Goal: Information Seeking & Learning: Learn about a topic

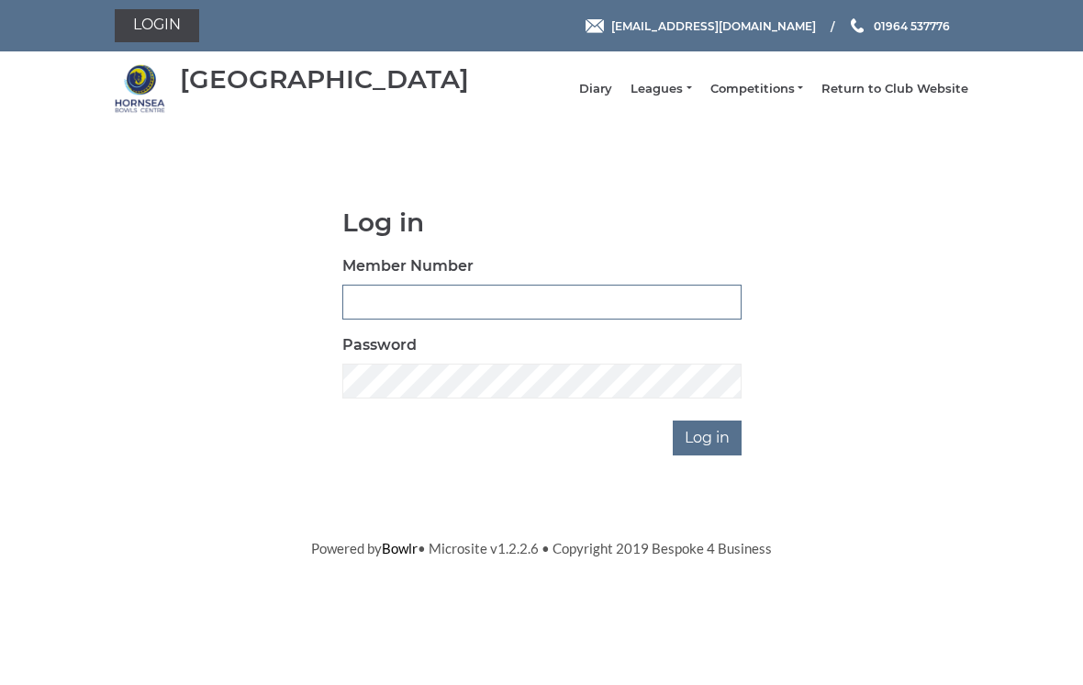
type input "0196"
click at [709, 451] on input "Log in" at bounding box center [707, 437] width 69 height 35
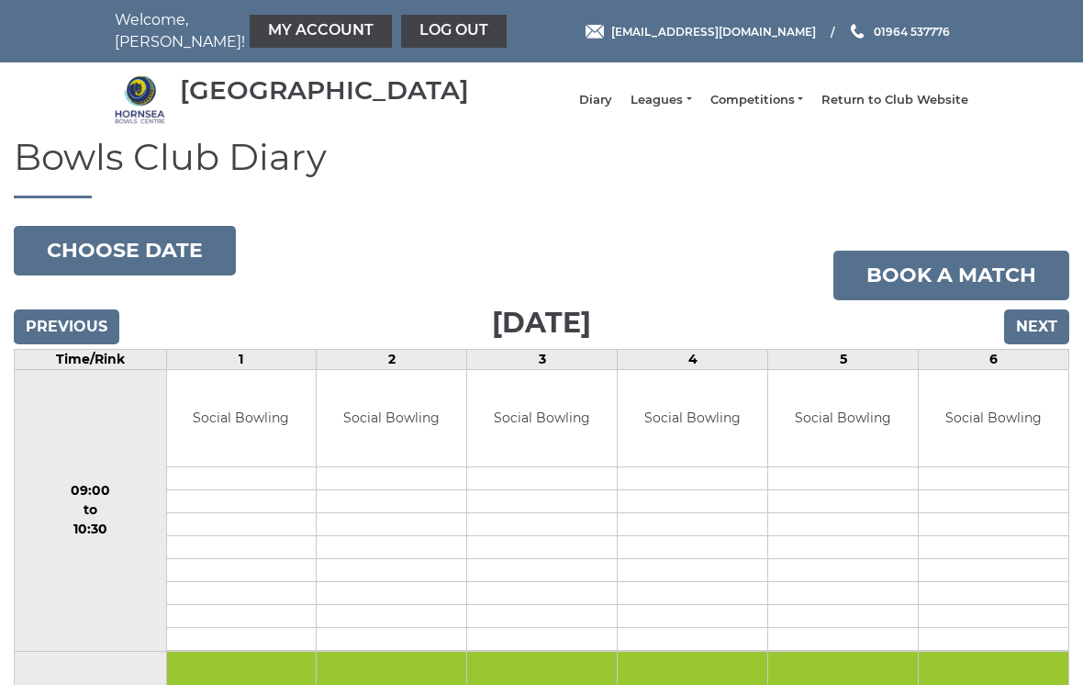
click at [686, 98] on li "Leagues Club leagues - Winter 2025-6 Club leagues - Summer 2025 Club leagues - …" at bounding box center [651, 100] width 79 height 35
click at [684, 107] on link "Leagues" at bounding box center [661, 100] width 61 height 17
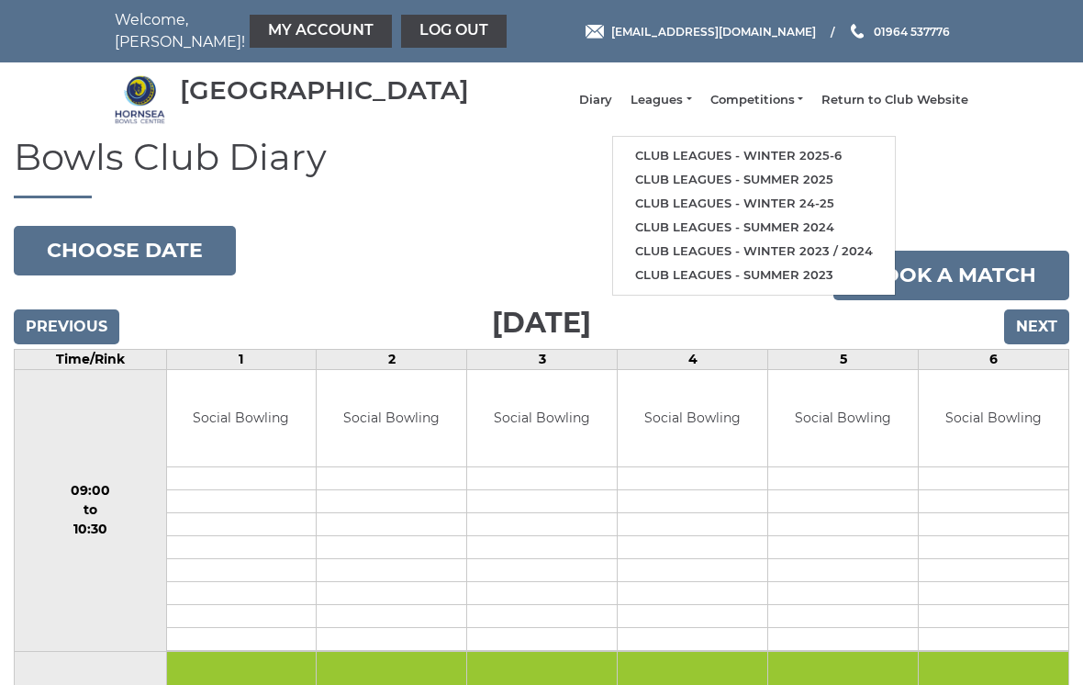
click at [724, 151] on li "Club leagues - Winter 2025-6" at bounding box center [754, 156] width 282 height 24
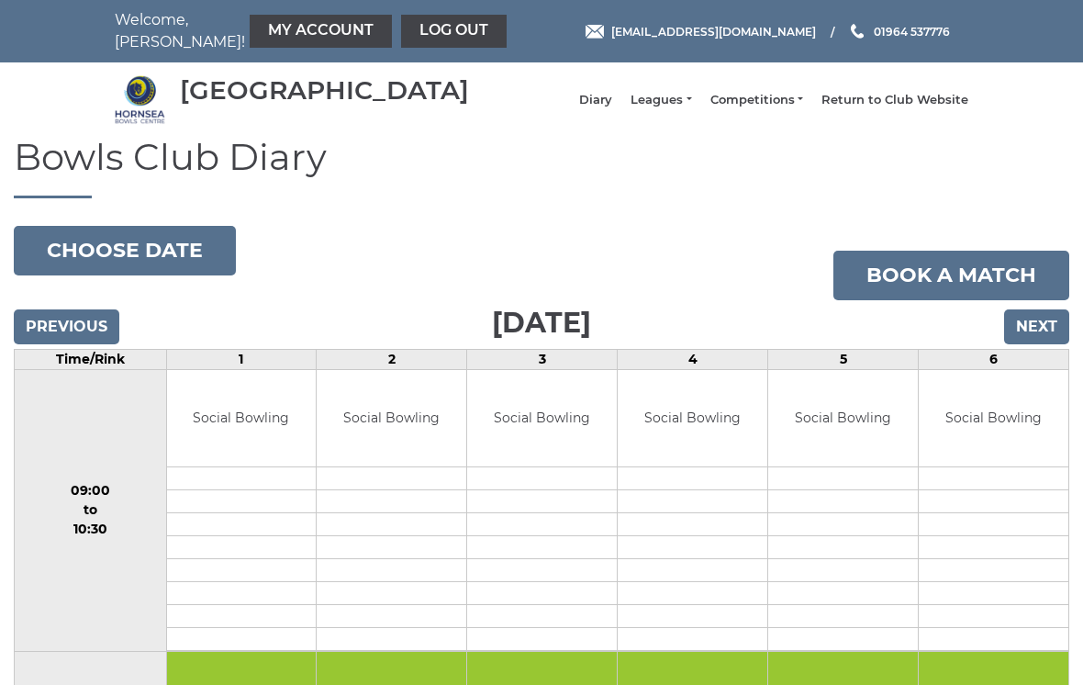
click at [691, 103] on link "Leagues" at bounding box center [661, 100] width 61 height 17
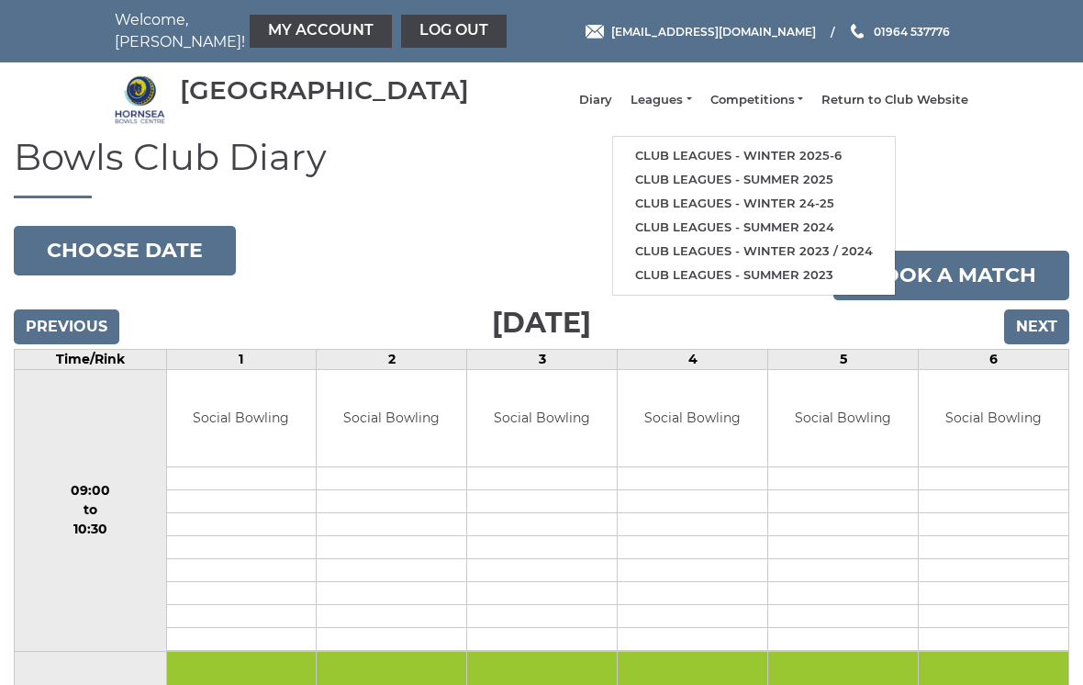
click at [729, 152] on li "Club leagues - Winter 2025-6" at bounding box center [754, 156] width 282 height 24
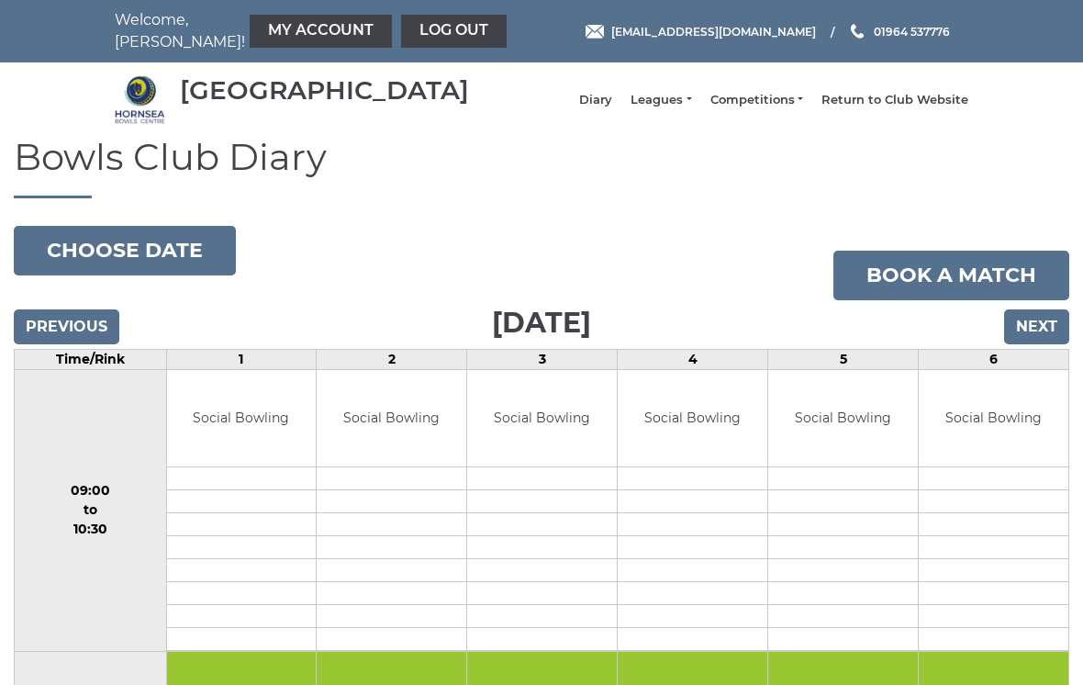
click at [683, 98] on li "Leagues Club leagues - Winter 2025-6 Club leagues - Summer 2025 Club leagues - …" at bounding box center [651, 100] width 79 height 35
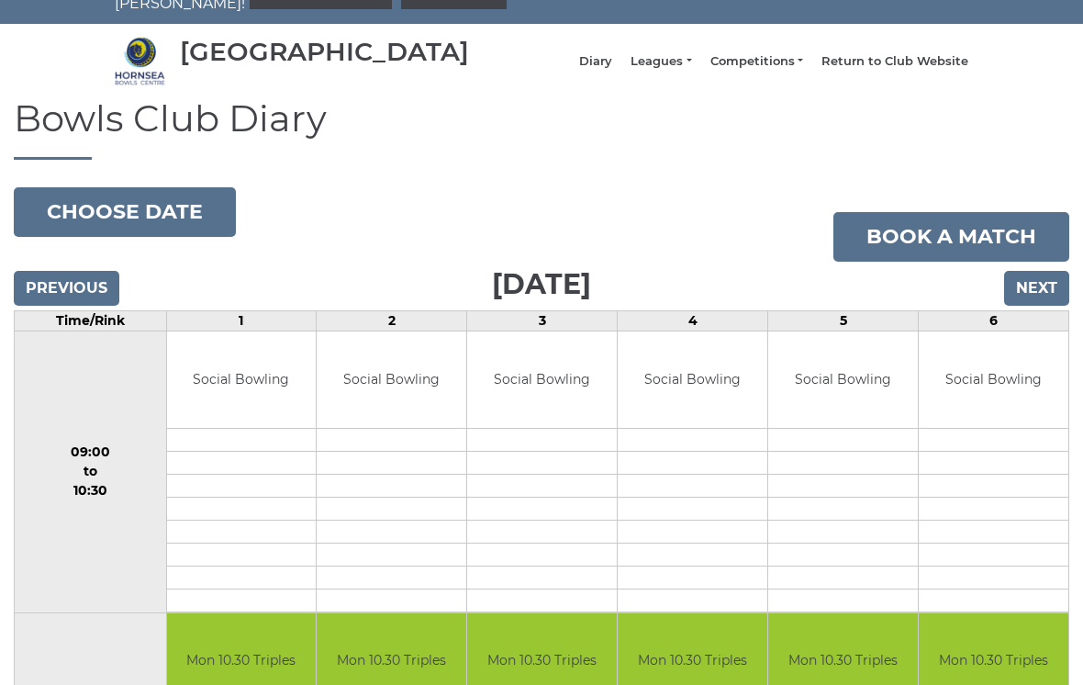
scroll to position [36, 0]
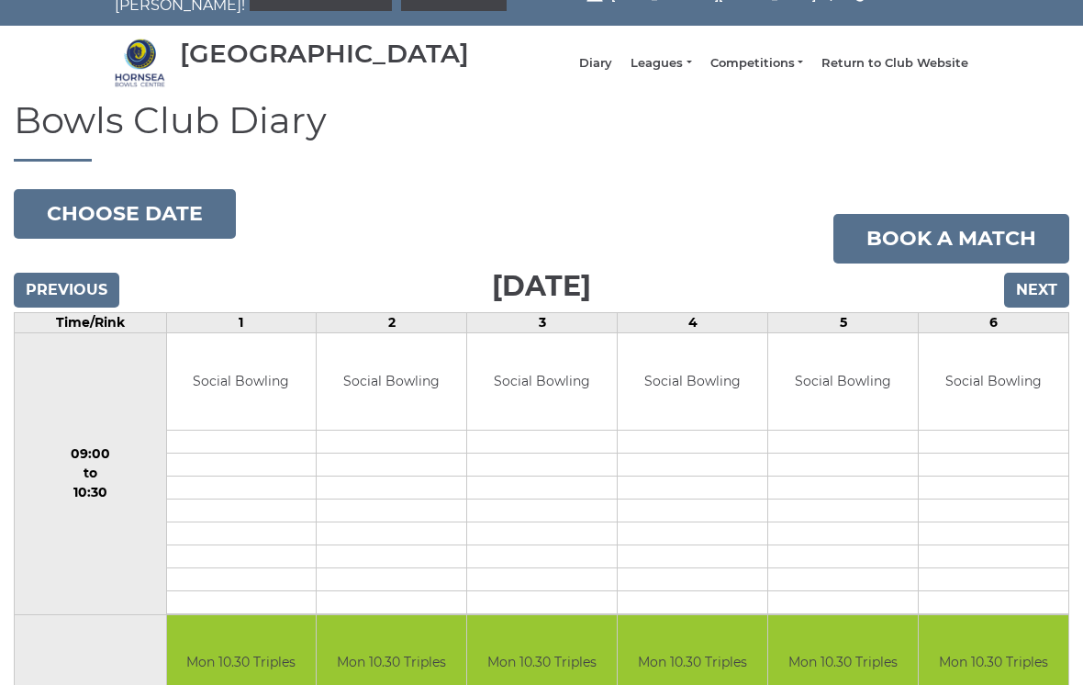
click at [689, 58] on li "Leagues Club leagues - Winter 2025-6 Club leagues - Summer 2025 Club leagues - …" at bounding box center [651, 64] width 79 height 35
click at [685, 71] on link "Leagues" at bounding box center [661, 63] width 61 height 17
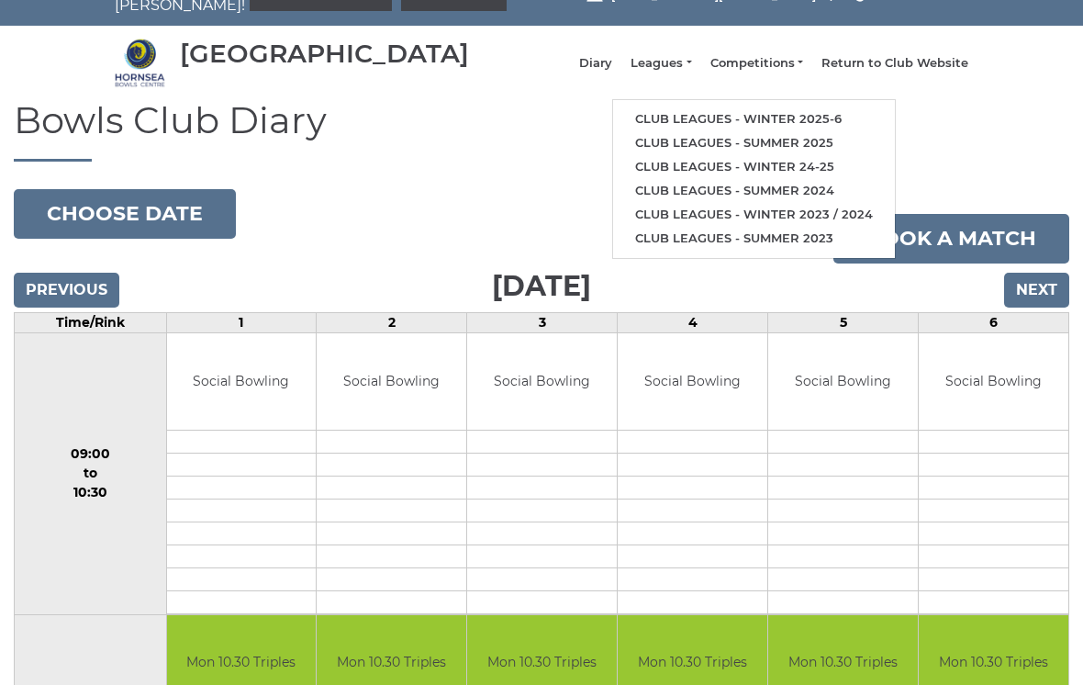
click at [721, 116] on link "Club leagues - Winter 2025-6" at bounding box center [754, 119] width 282 height 24
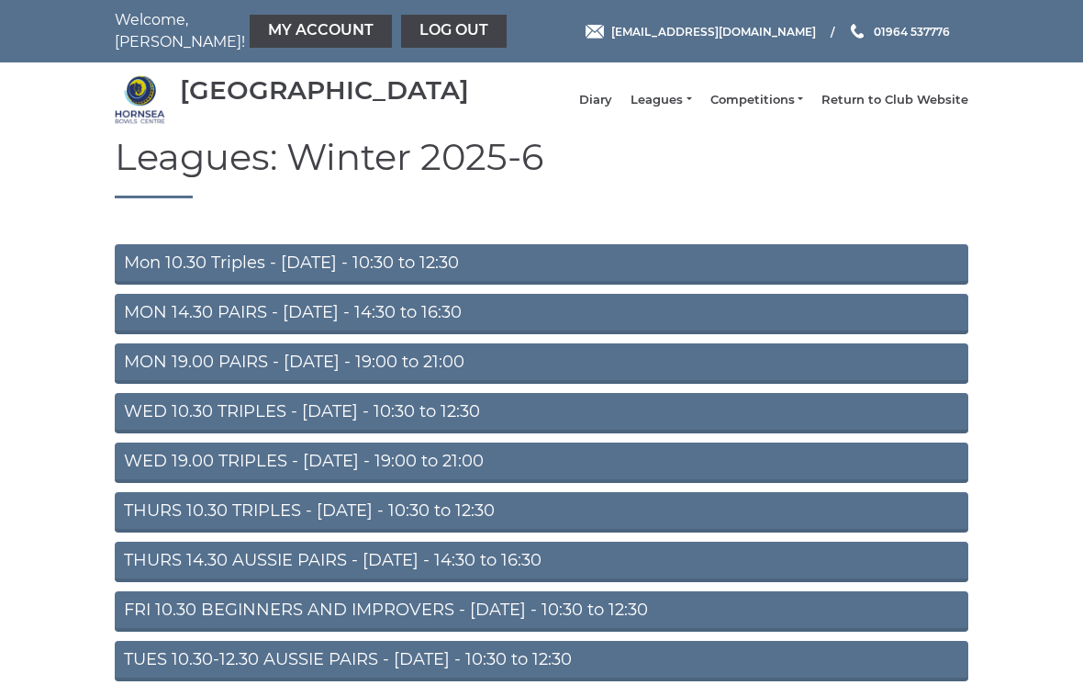
click at [607, 418] on link "WED 10.30 TRIPLES - [DATE] - 10:30 to 12:30" at bounding box center [542, 413] width 854 height 40
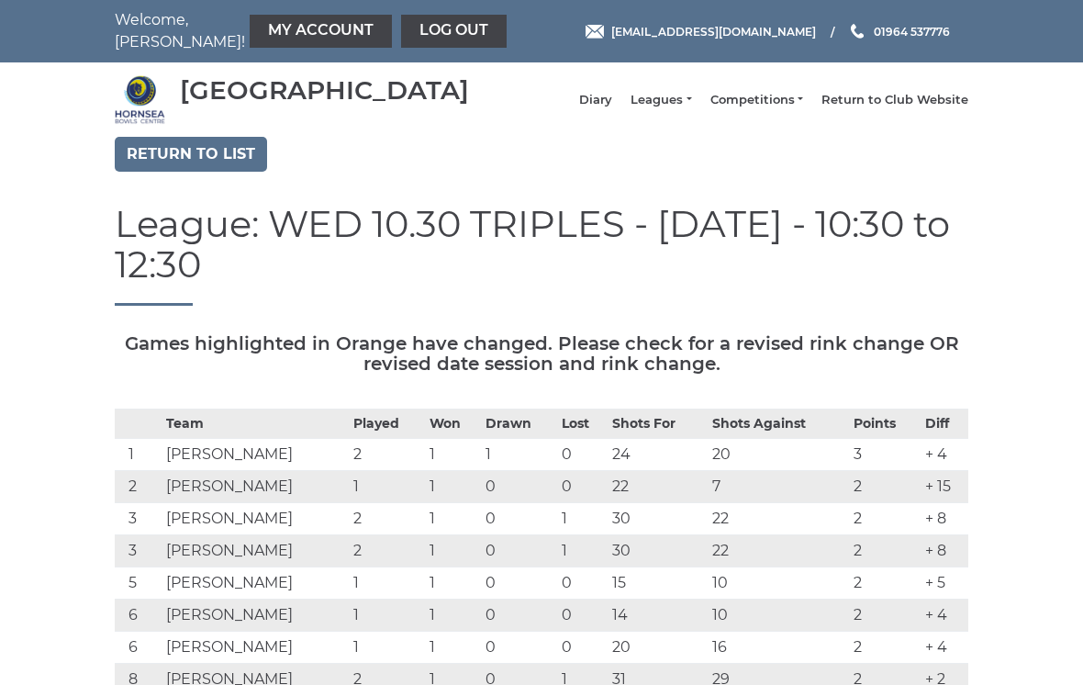
click at [684, 99] on li "Leagues Club leagues - Winter 2025-6 Club leagues - Summer 2025 Club leagues - …" at bounding box center [651, 100] width 79 height 35
click at [682, 108] on link "Leagues" at bounding box center [661, 100] width 61 height 17
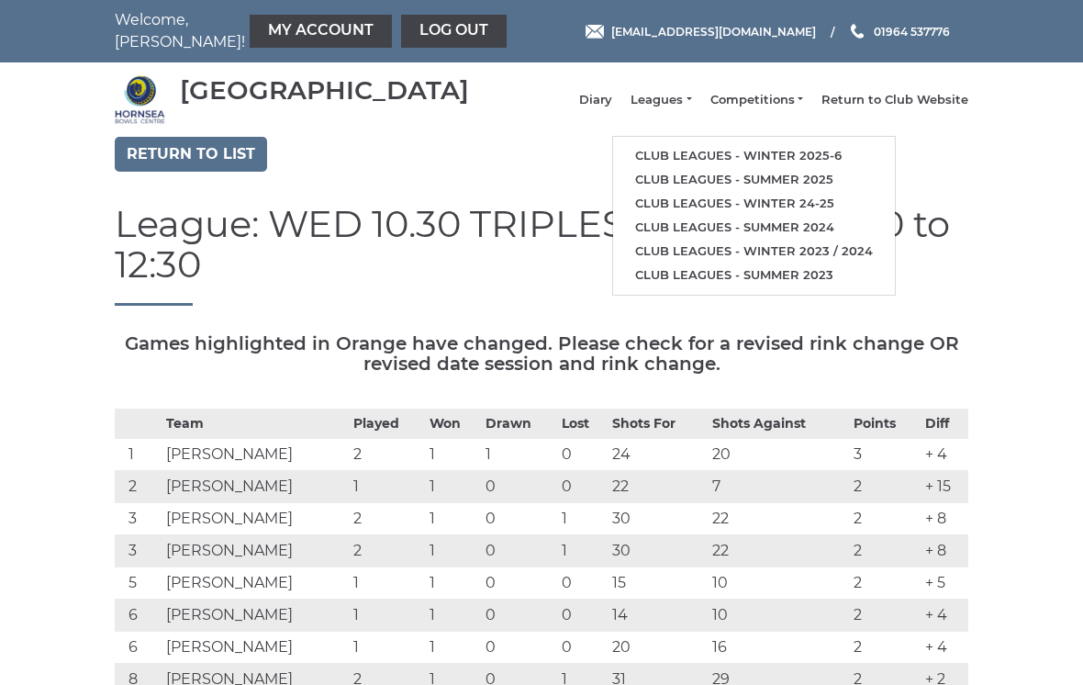
click at [222, 171] on link "Return to list" at bounding box center [191, 154] width 152 height 35
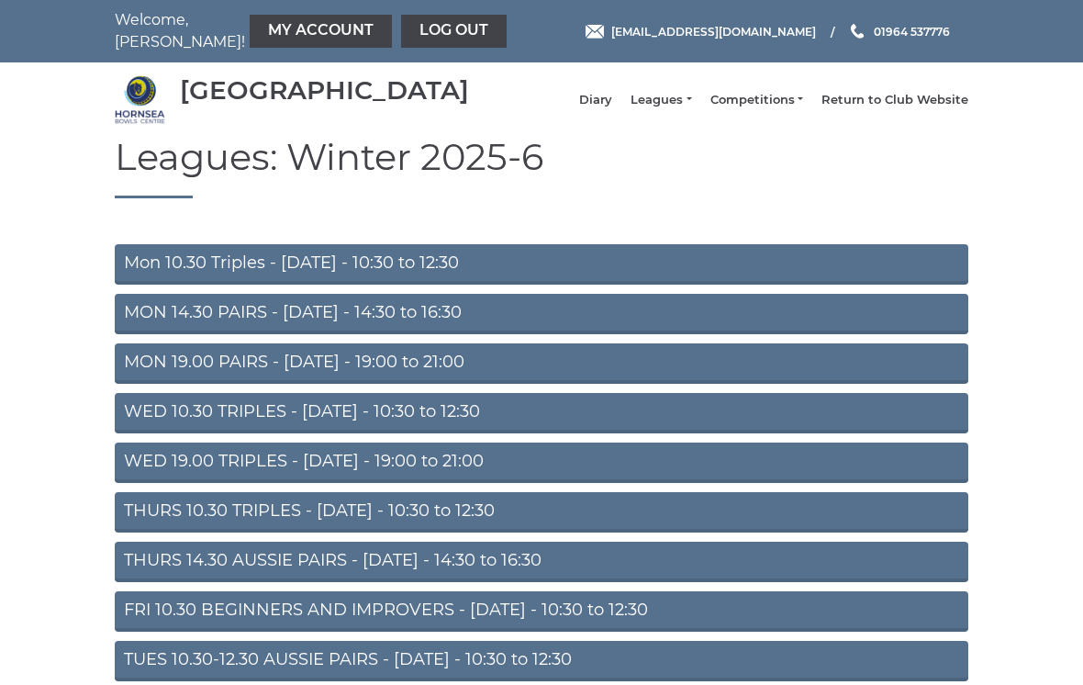
click at [511, 277] on link "Mon 10.30 Triples - [DATE] - 10:30 to 12:30" at bounding box center [542, 264] width 854 height 40
